Goal: Navigation & Orientation: Understand site structure

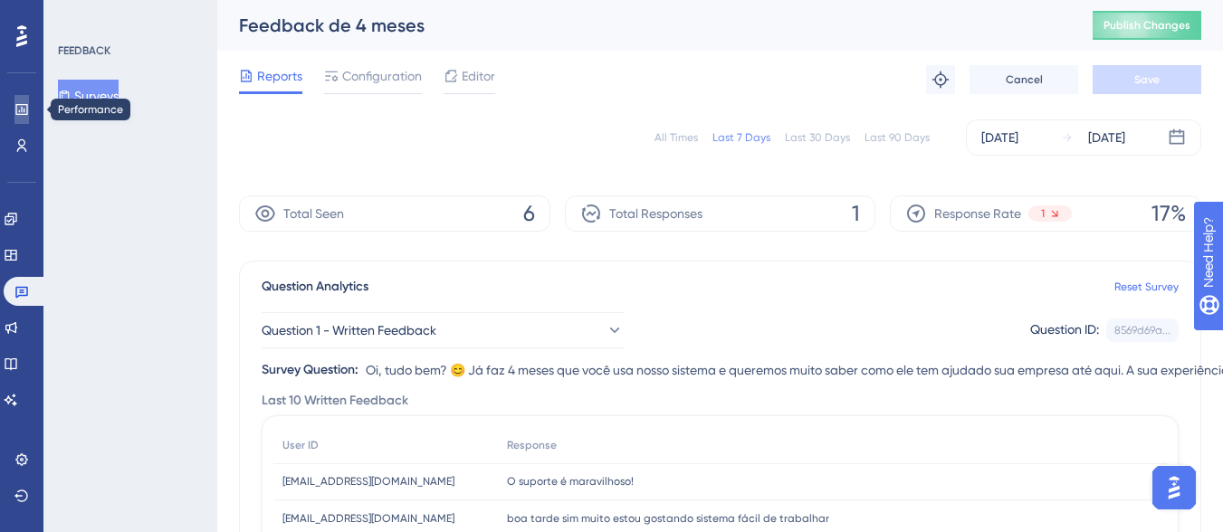
click at [0, 0] on icon at bounding box center [0, 0] width 0 height 0
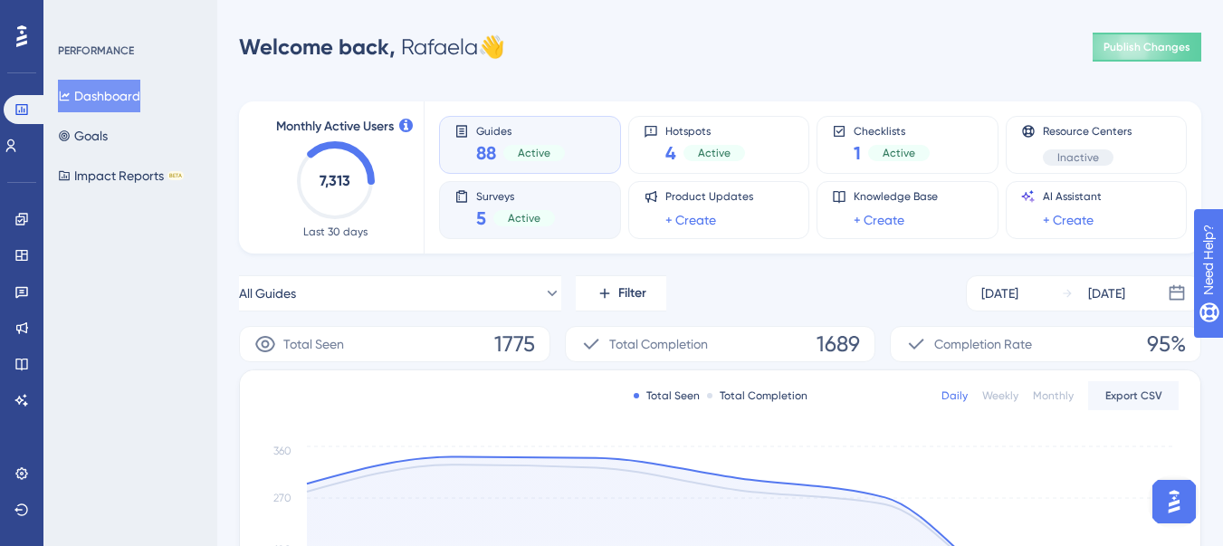
click at [549, 215] on div "Active" at bounding box center [524, 218] width 62 height 16
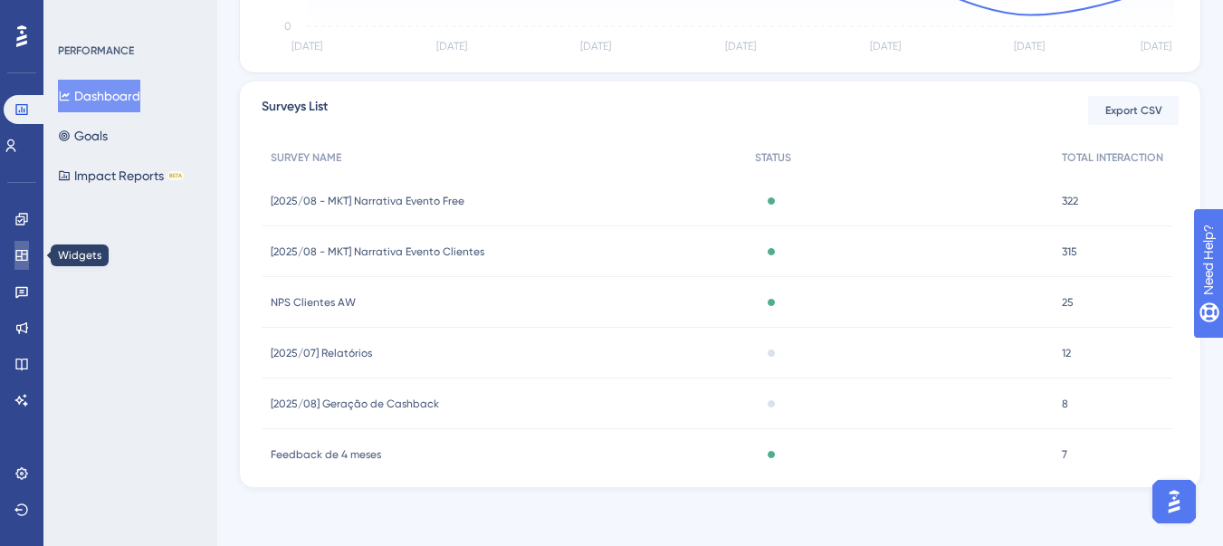
click at [26, 251] on icon at bounding box center [21, 255] width 12 height 11
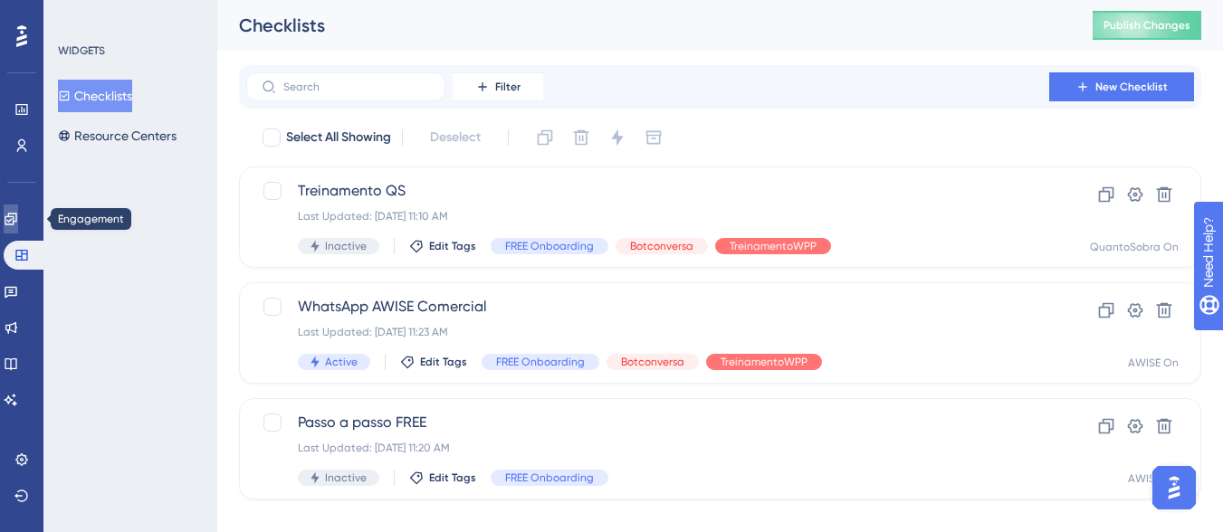
click at [18, 212] on icon at bounding box center [11, 219] width 14 height 14
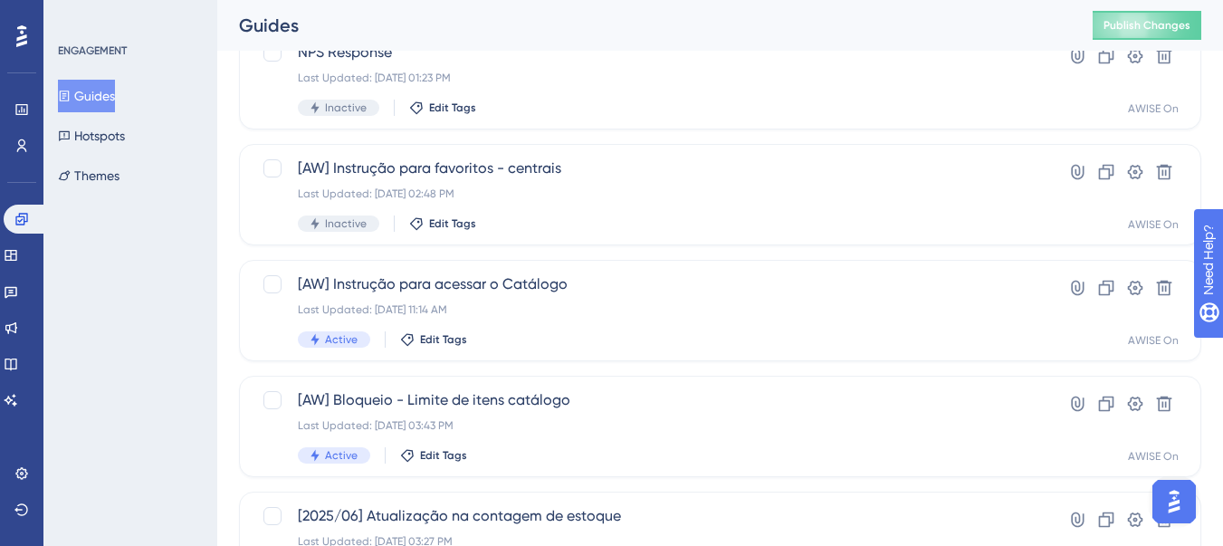
scroll to position [326, 0]
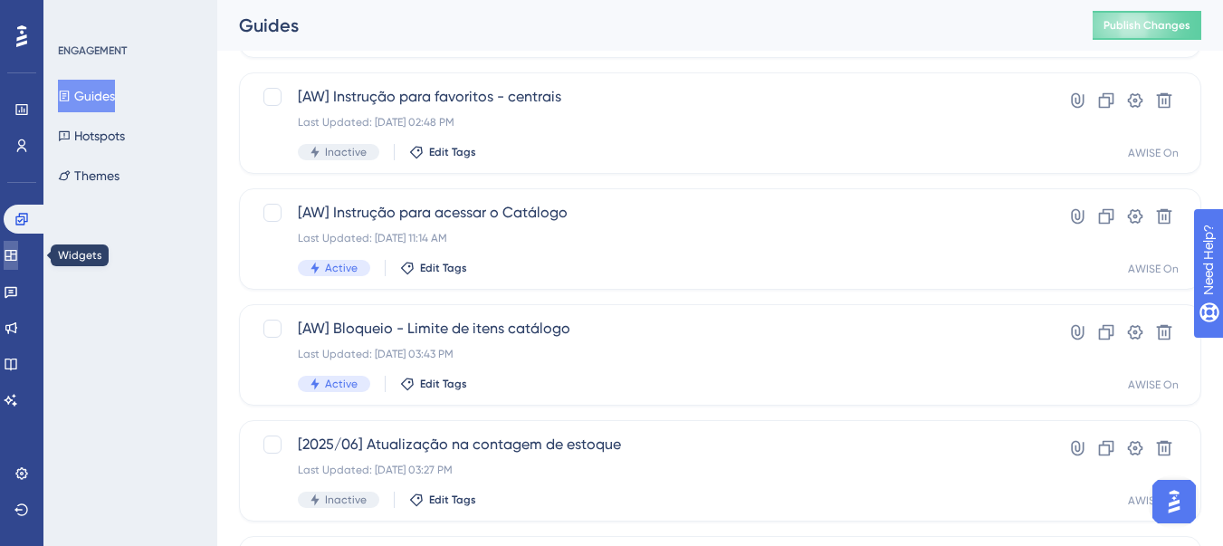
click at [18, 254] on icon at bounding box center [11, 255] width 14 height 14
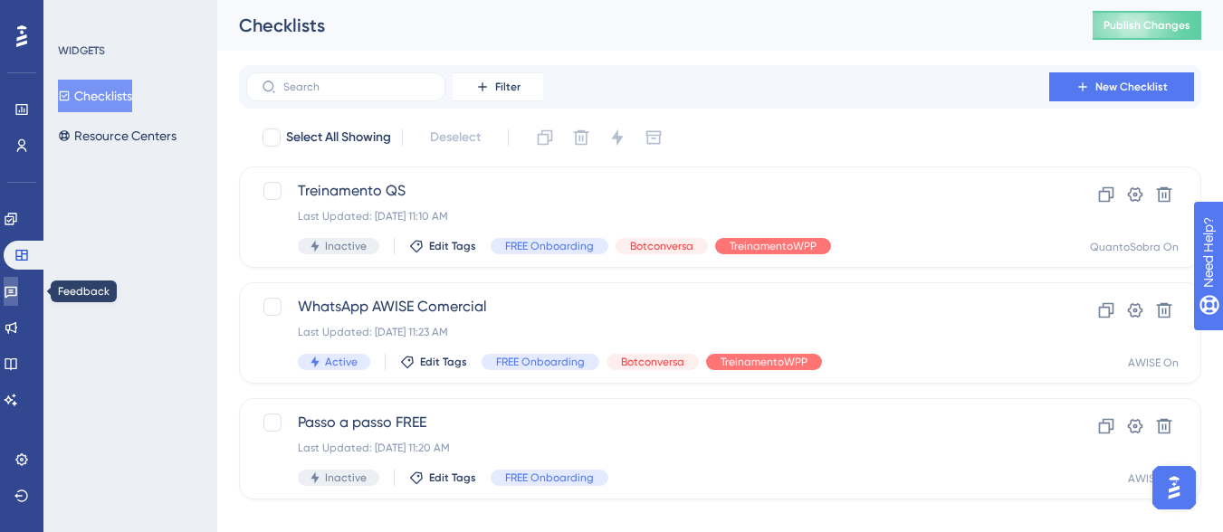
click at [18, 301] on link at bounding box center [11, 291] width 14 height 29
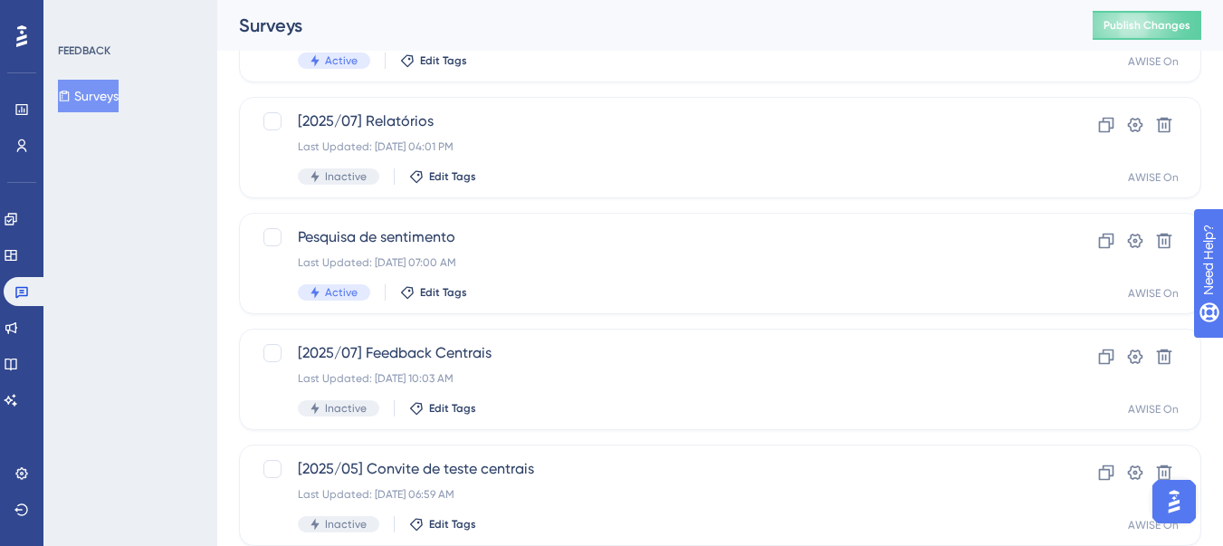
scroll to position [652, 0]
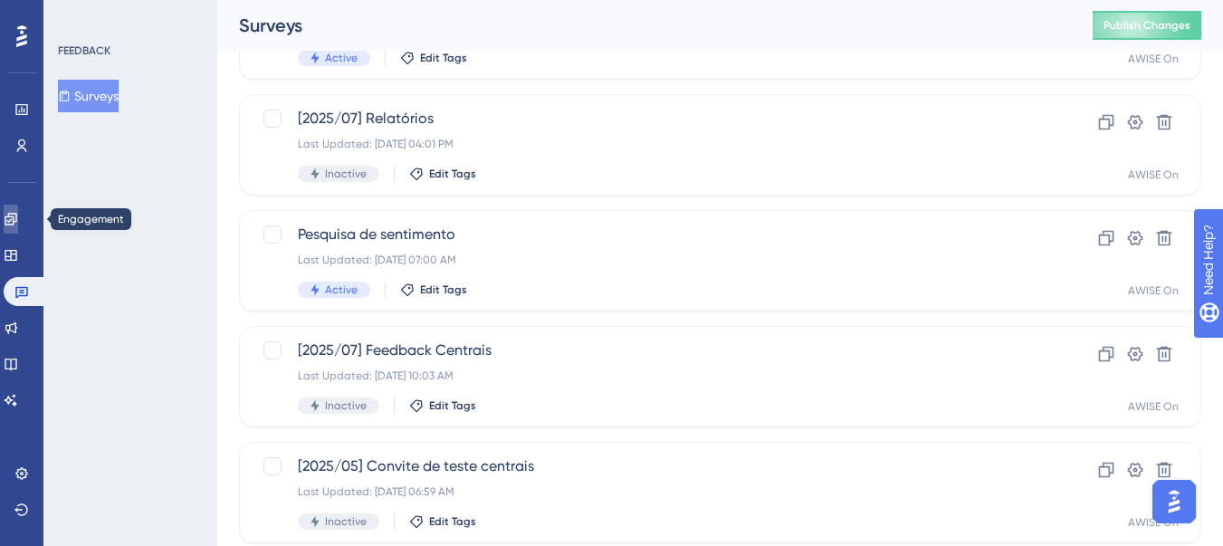
click at [6, 216] on link at bounding box center [11, 219] width 14 height 29
